Goal: Task Accomplishment & Management: Complete application form

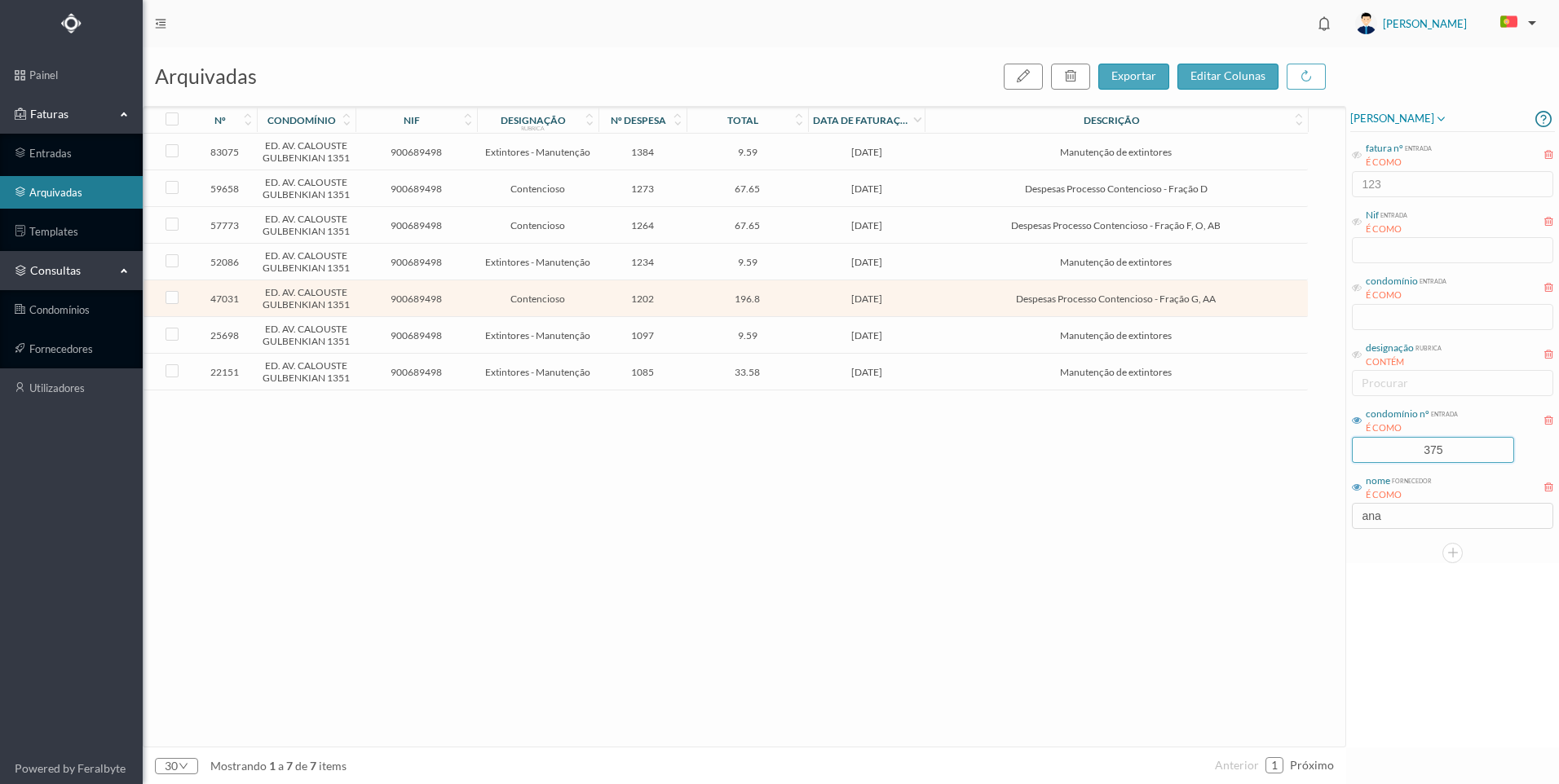
drag, startPoint x: 1462, startPoint y: 452, endPoint x: 1308, endPoint y: 430, distance: 155.6
click at [1308, 430] on div "arquivadas exportar editar colunas nº condomínio nif designação rubrica nº desp…" at bounding box center [850, 415] width 1417 height 737
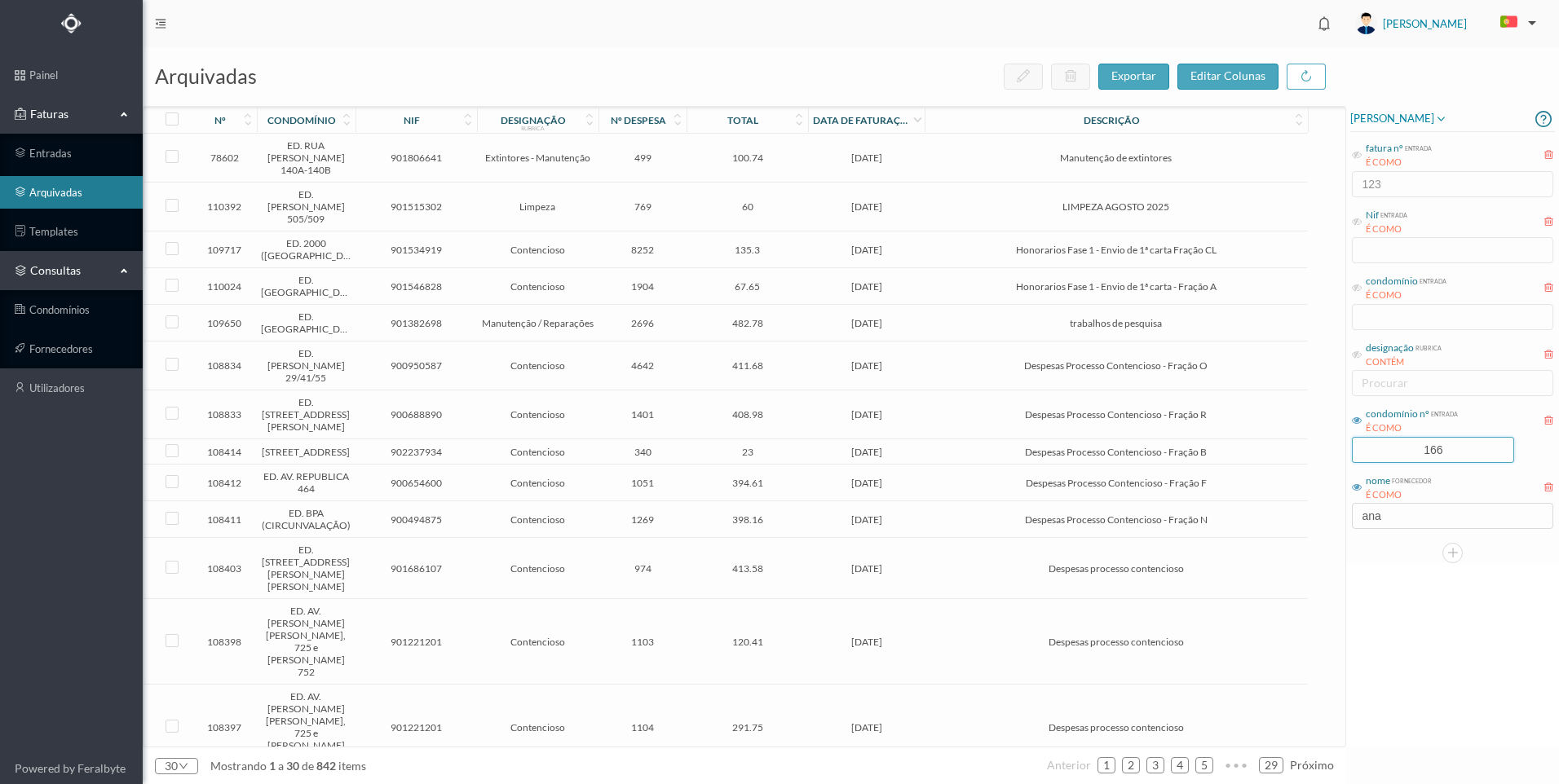
type input "166"
click at [1440, 652] on div "[PERSON_NAME] fatura nº entrada É COMO 123 Nif entrada É COMO condomínio entrad…" at bounding box center [1453, 427] width 213 height 642
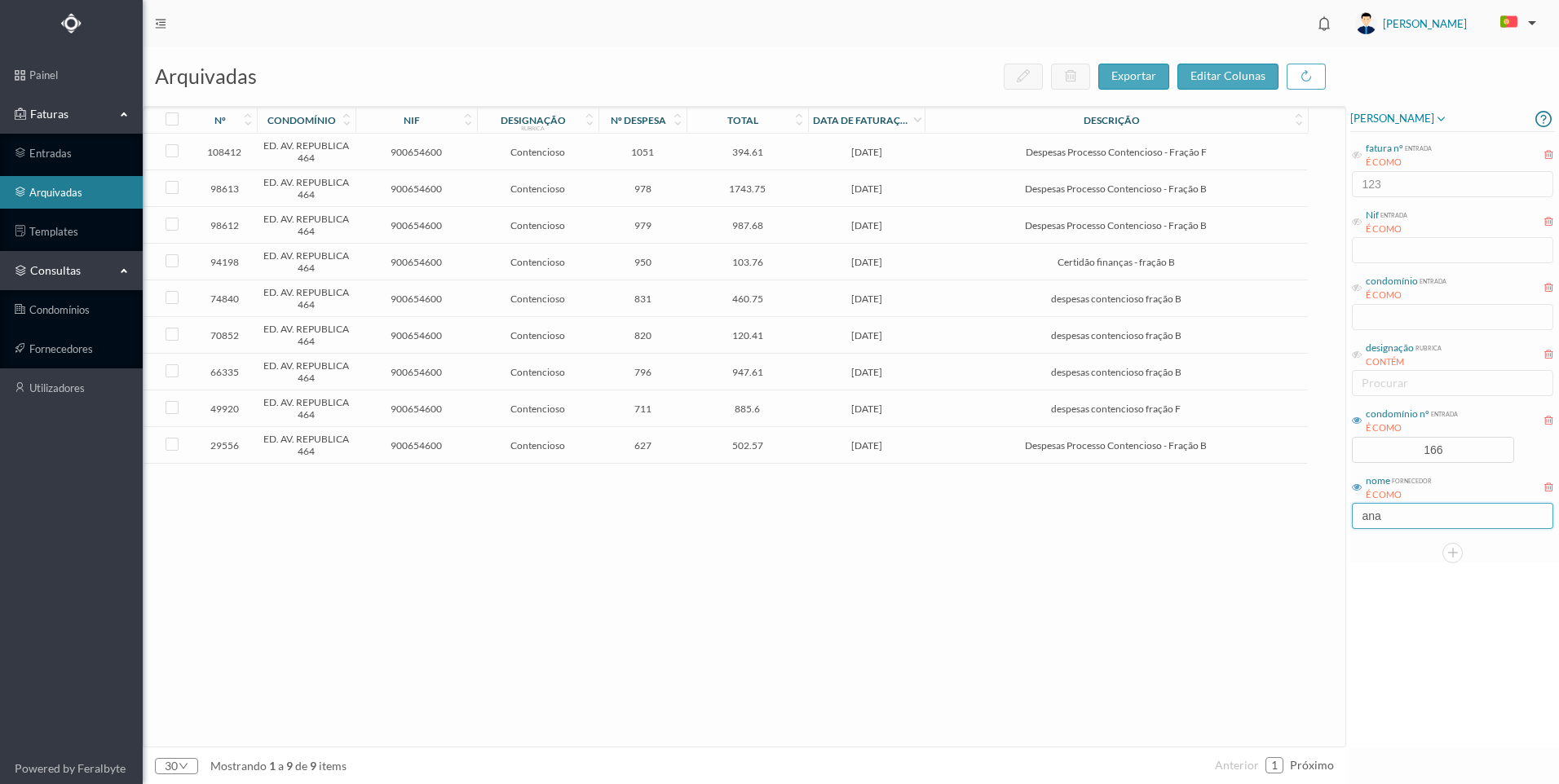
click at [1430, 529] on div "nome fornecedor É [PERSON_NAME]" at bounding box center [1452, 501] width 205 height 61
click at [1428, 519] on input "ana" at bounding box center [1452, 516] width 201 height 26
click at [867, 597] on div "108412 ED. AV. REPUBLICA 464 900654600 Contencioso 1051 394.61 [DATE] Despesas …" at bounding box center [725, 440] width 1165 height 613
click at [951, 147] on span "Despesas Processo Contencioso - Fração F" at bounding box center [1115, 152] width 374 height 12
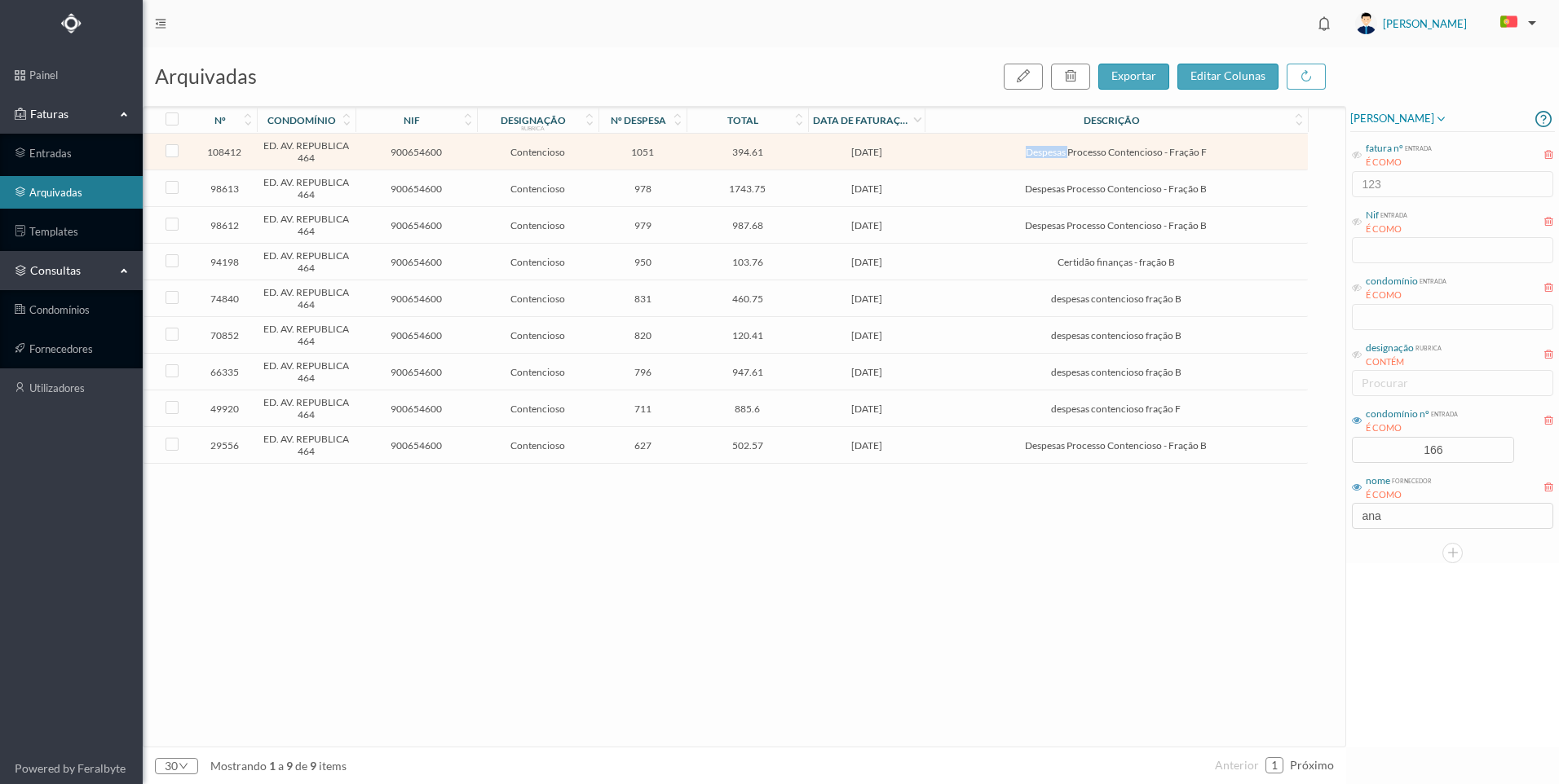
click at [951, 147] on span "Despesas Processo Contencioso - Fração F" at bounding box center [1115, 152] width 374 height 12
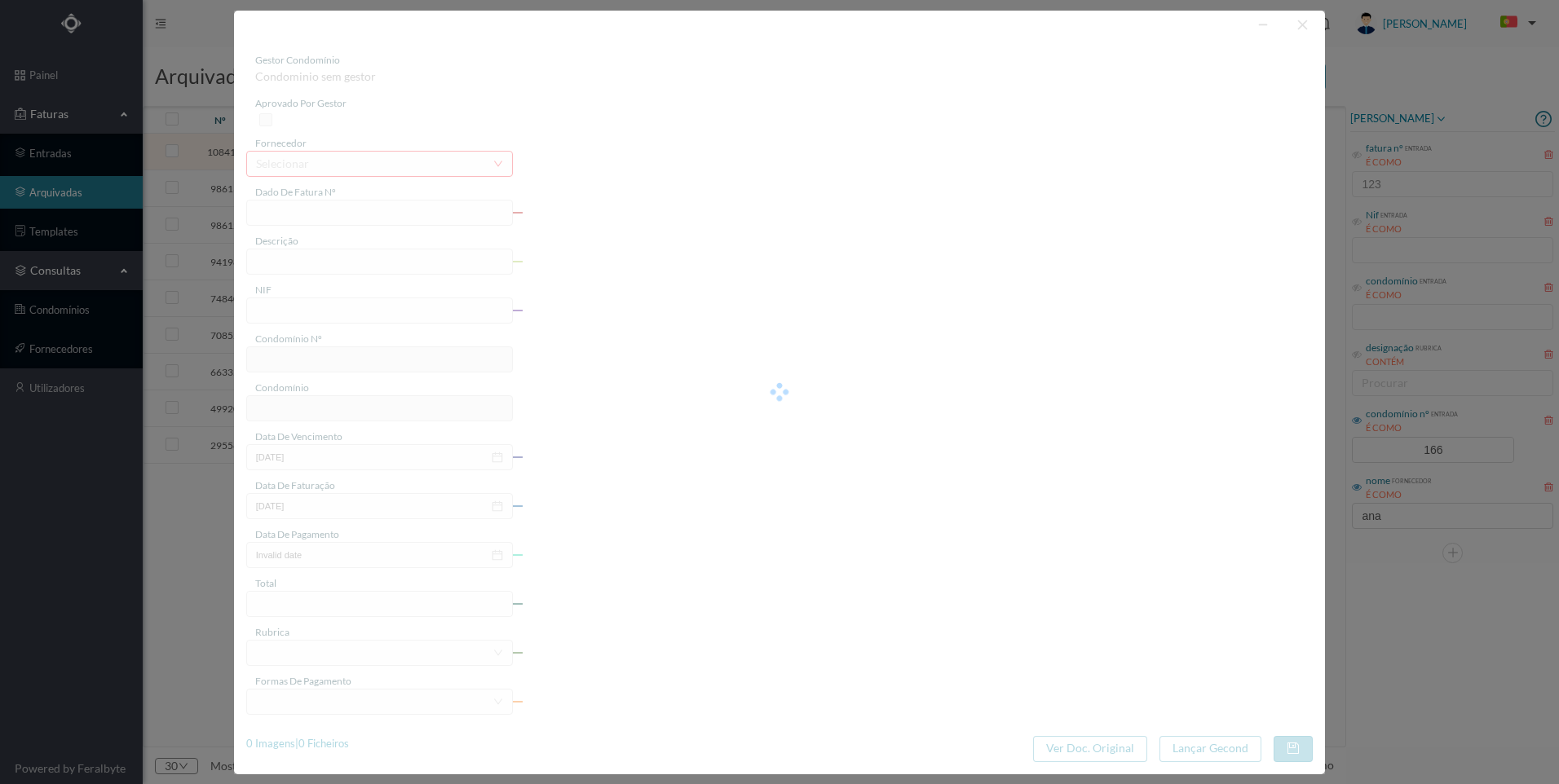
type input "FT AP/1503"
type input "Despesas Processo Contencioso - Fração F"
type input "900654600"
type input "[DATE]"
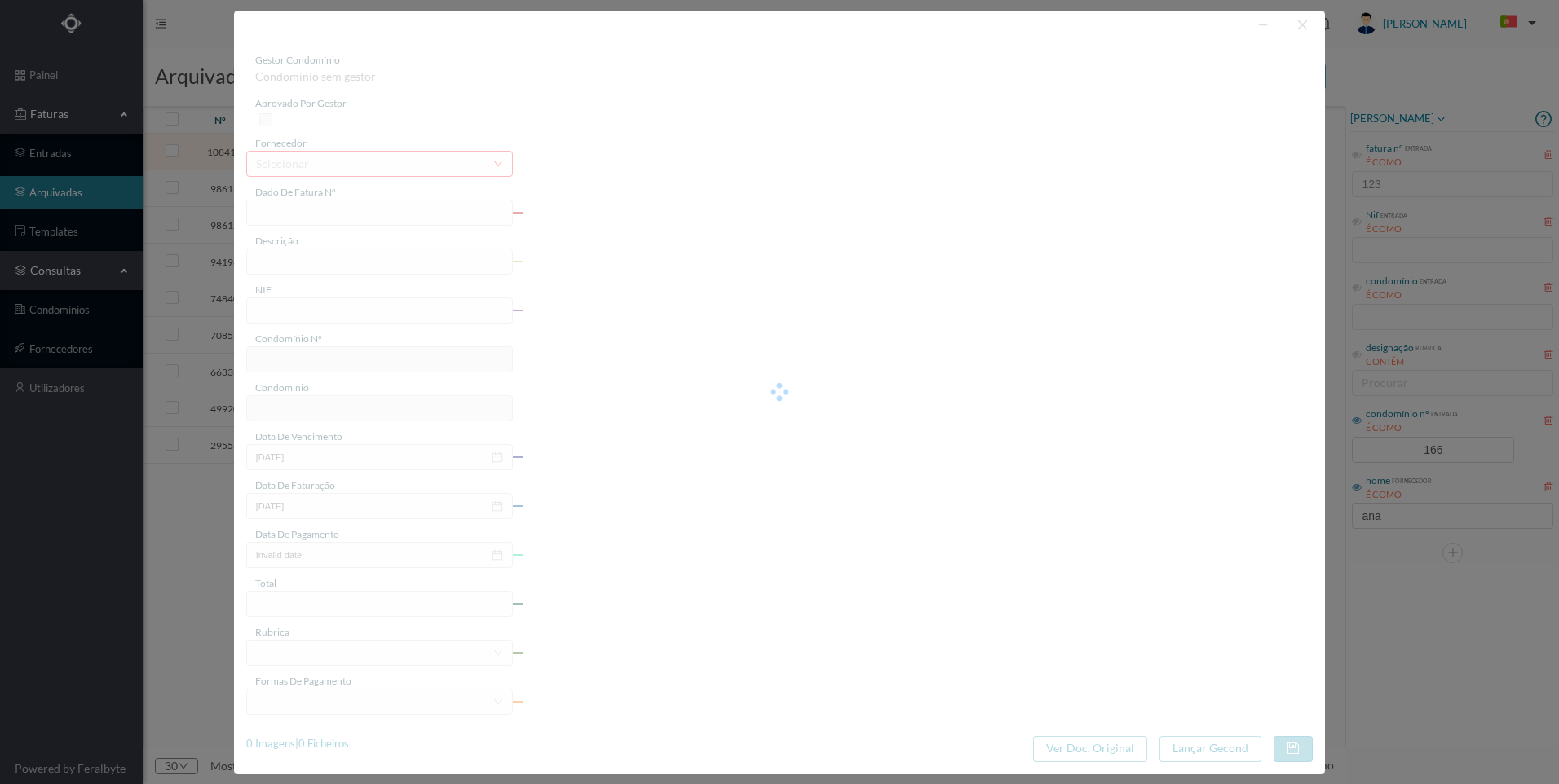
type input "[DATE]"
type input "394.61"
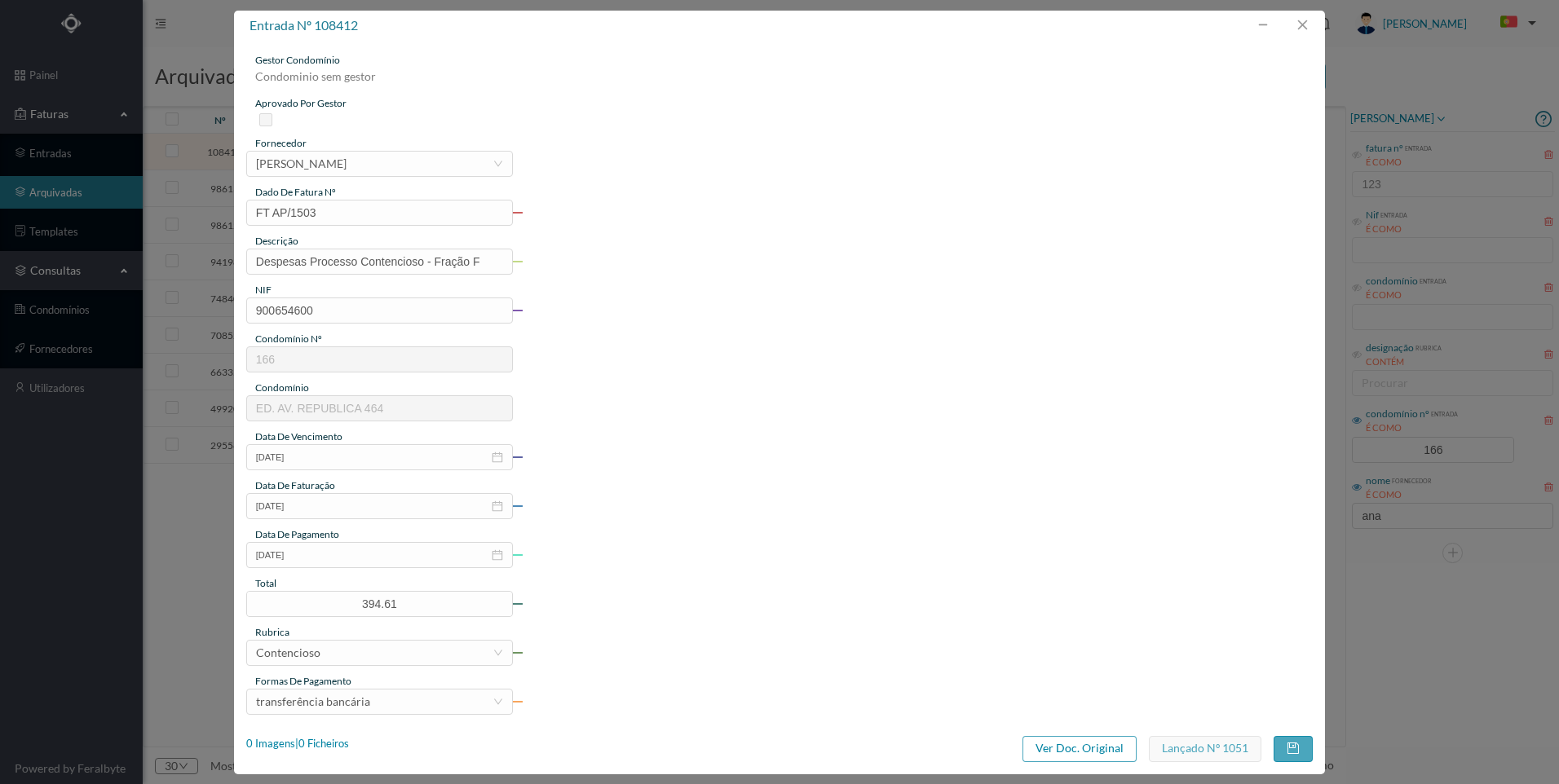
type input "166"
type input "ED. AV. REPUBLICA 464"
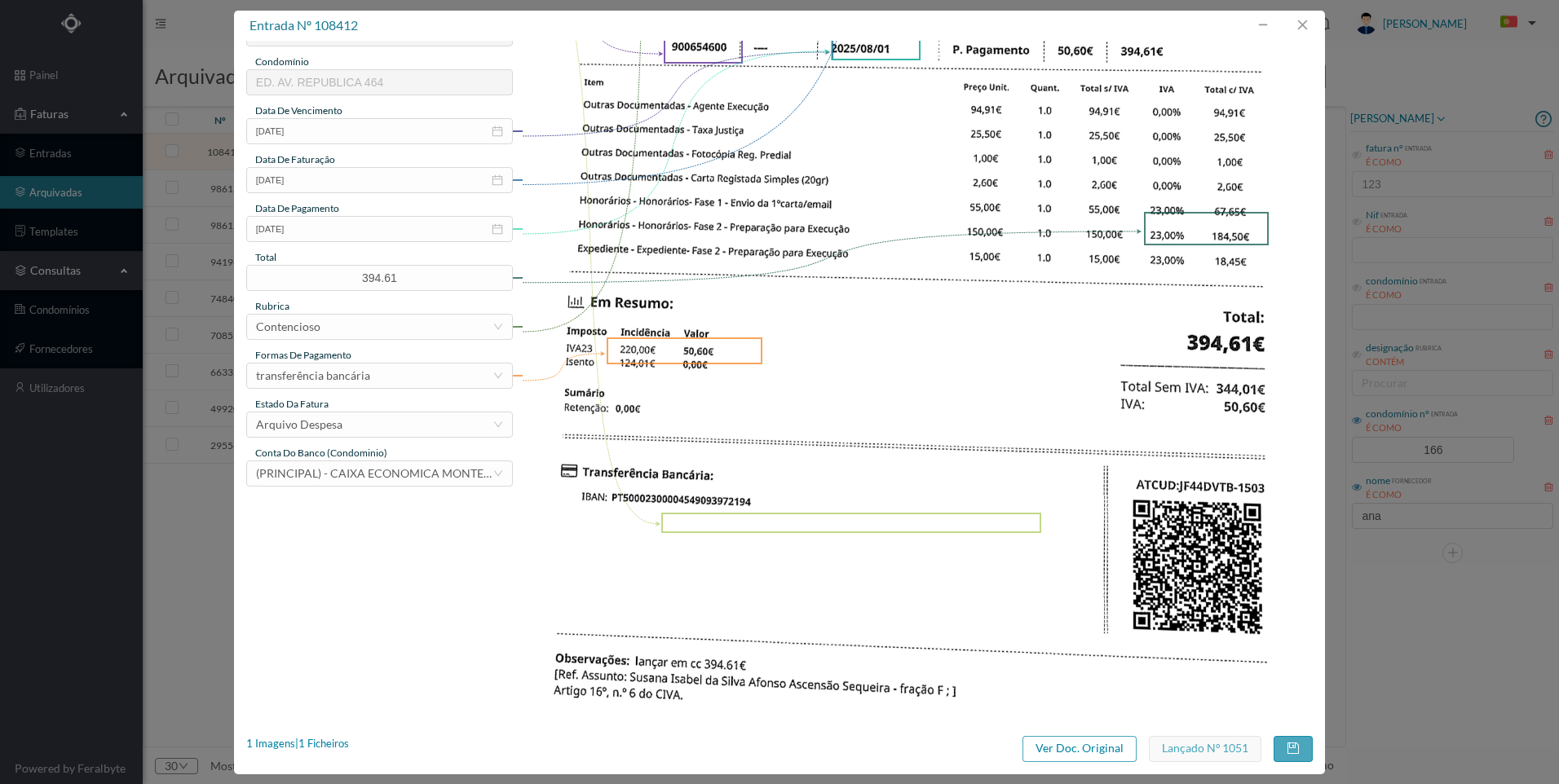
scroll to position [407, 0]
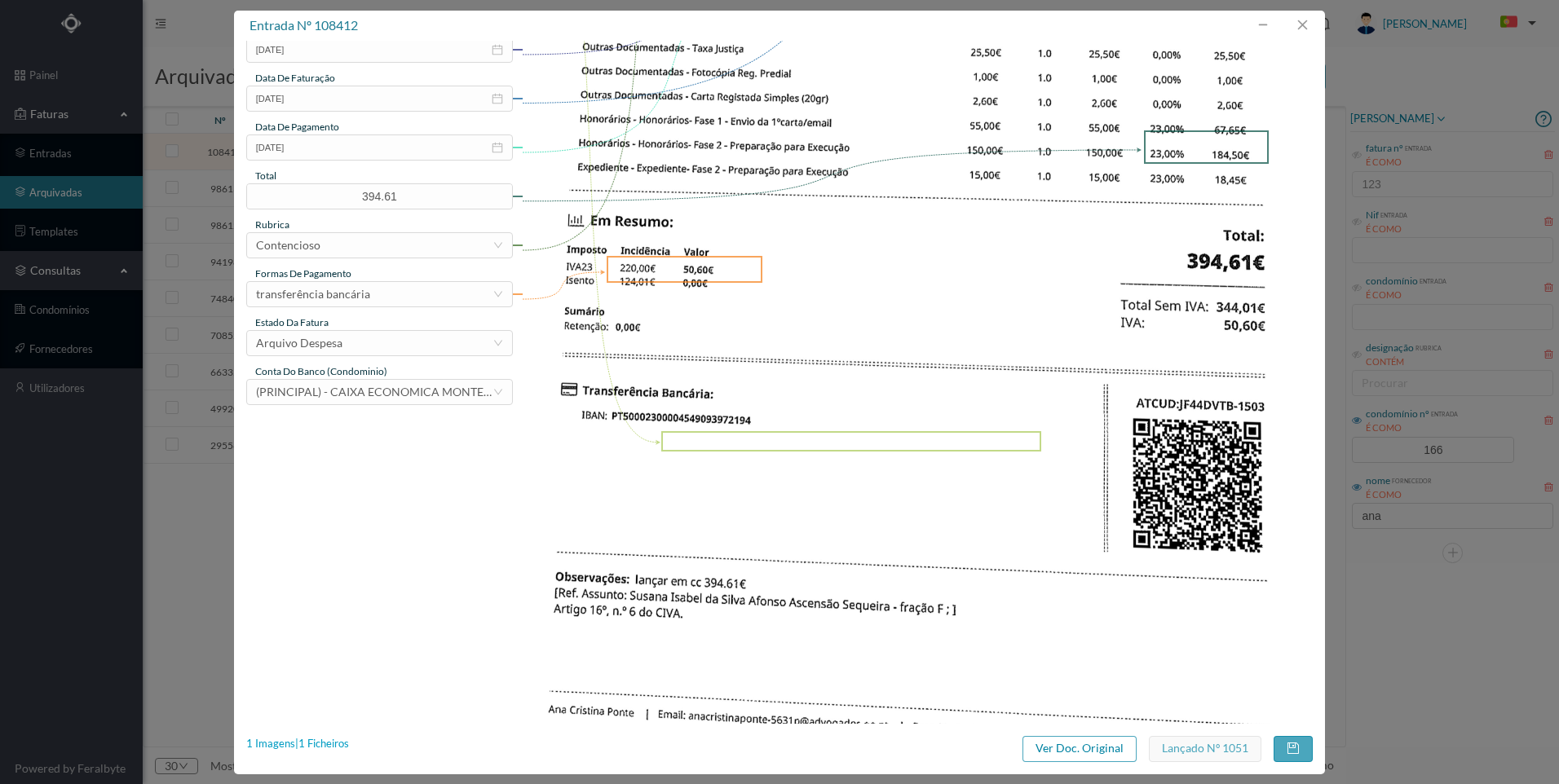
click at [316, 751] on div "1 Imagens | 1 Ficheiros" at bounding box center [297, 744] width 103 height 17
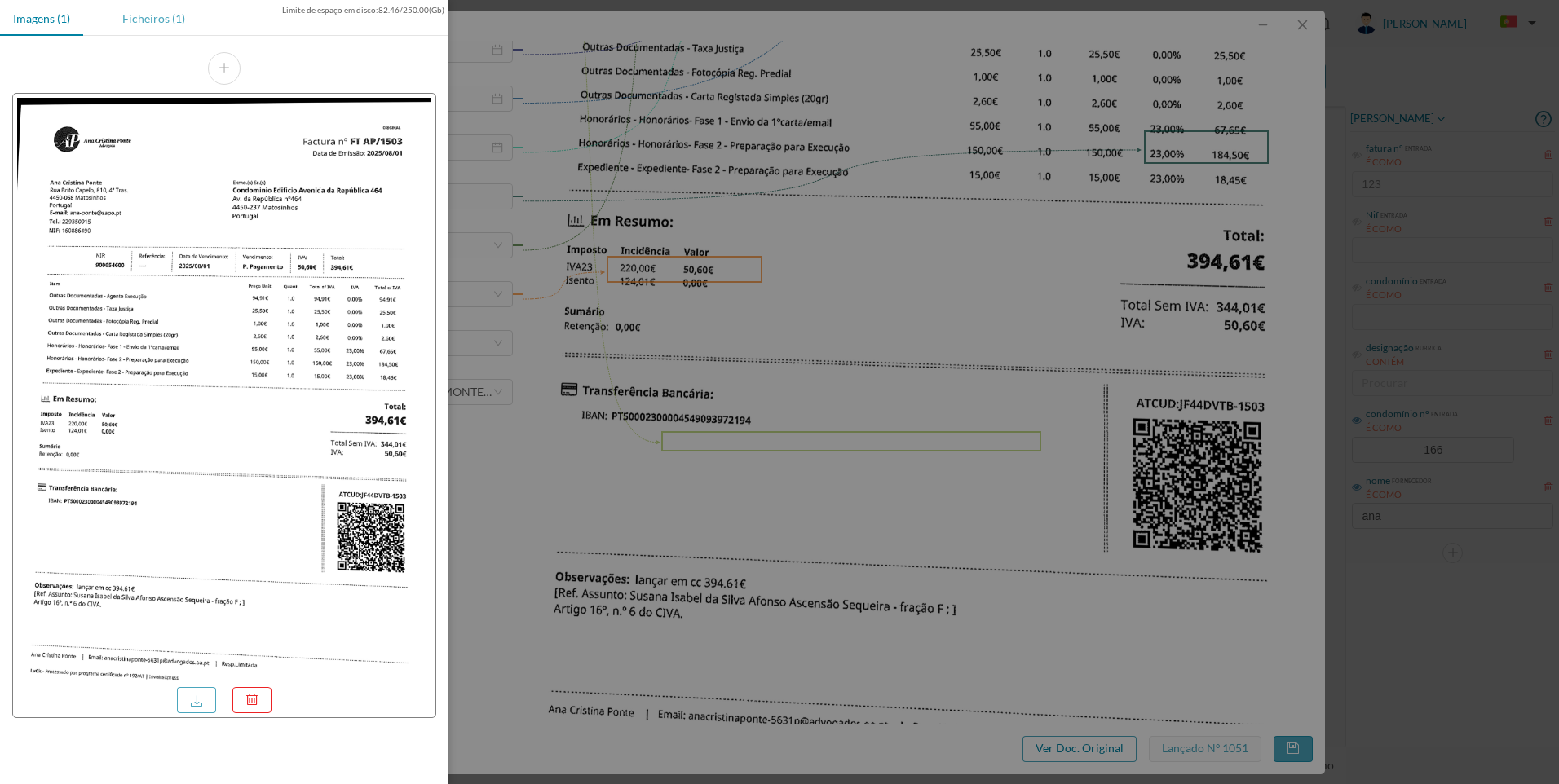
click at [157, 13] on div "Ficheiros (1)" at bounding box center [153, 18] width 89 height 37
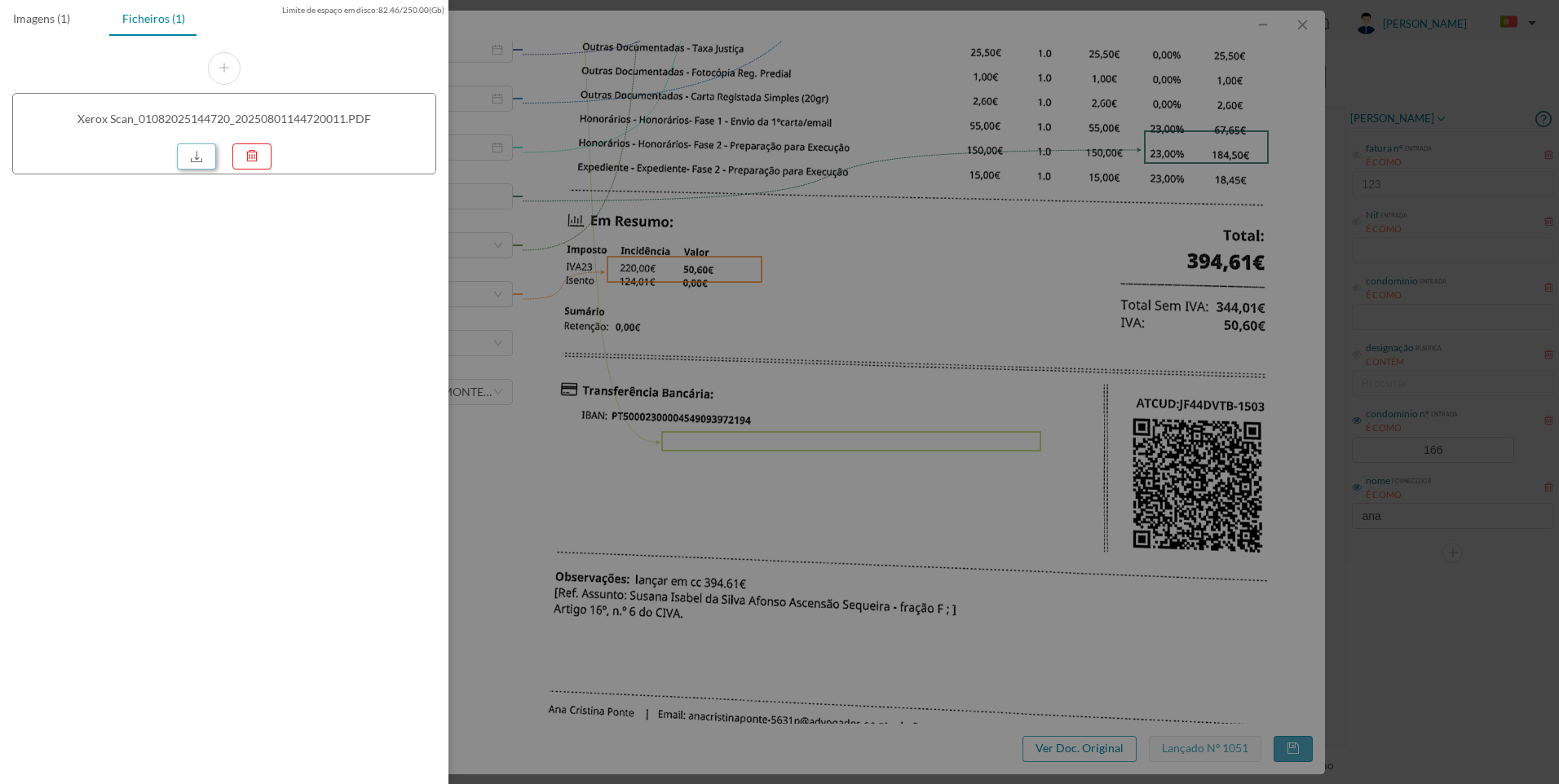
drag, startPoint x: 203, startPoint y: 154, endPoint x: 223, endPoint y: 219, distance: 68.0
click at [203, 155] on link at bounding box center [196, 156] width 40 height 26
click at [1267, 211] on div at bounding box center [779, 392] width 1559 height 784
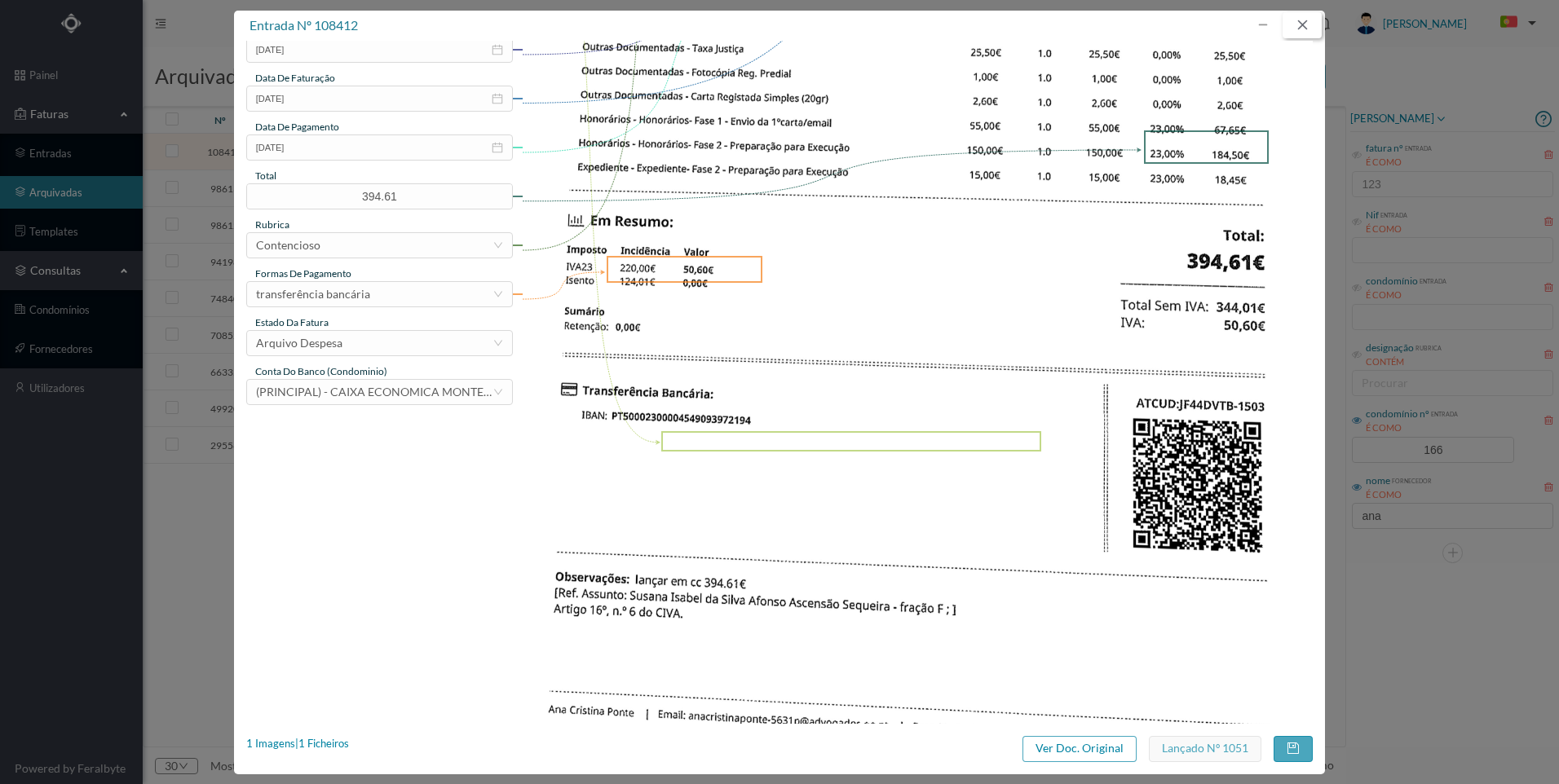
drag, startPoint x: 1290, startPoint y: 26, endPoint x: 928, endPoint y: 24, distance: 362.0
click at [1289, 26] on button "button" at bounding box center [1302, 25] width 40 height 26
